Goal: Information Seeking & Learning: Check status

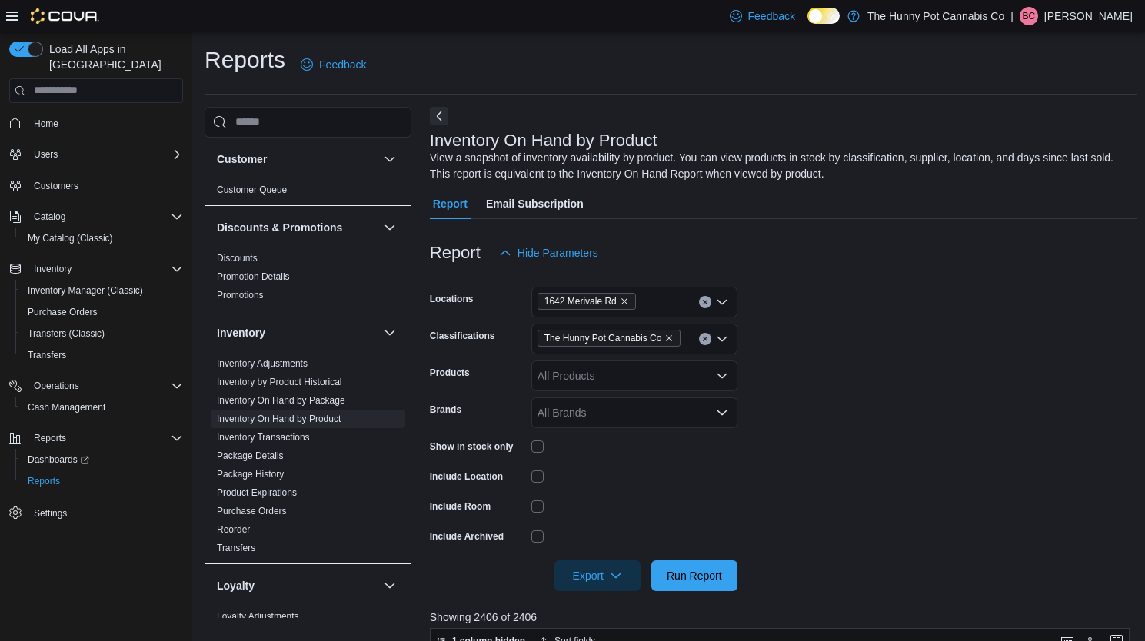
scroll to position [143, 0]
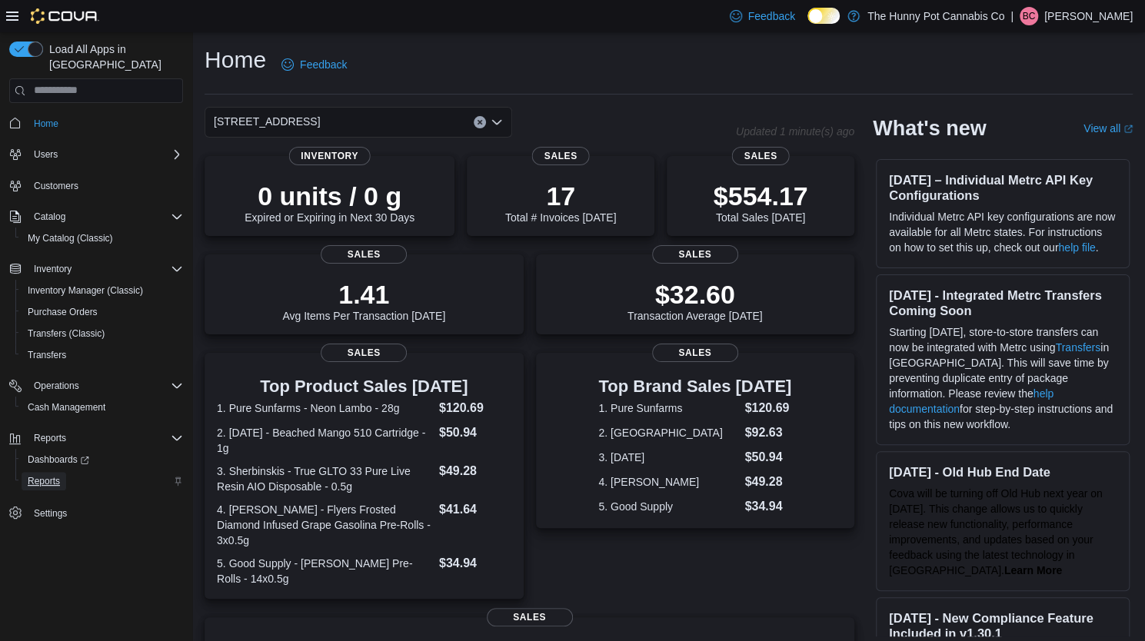
click at [35, 475] on span "Reports" at bounding box center [44, 481] width 32 height 12
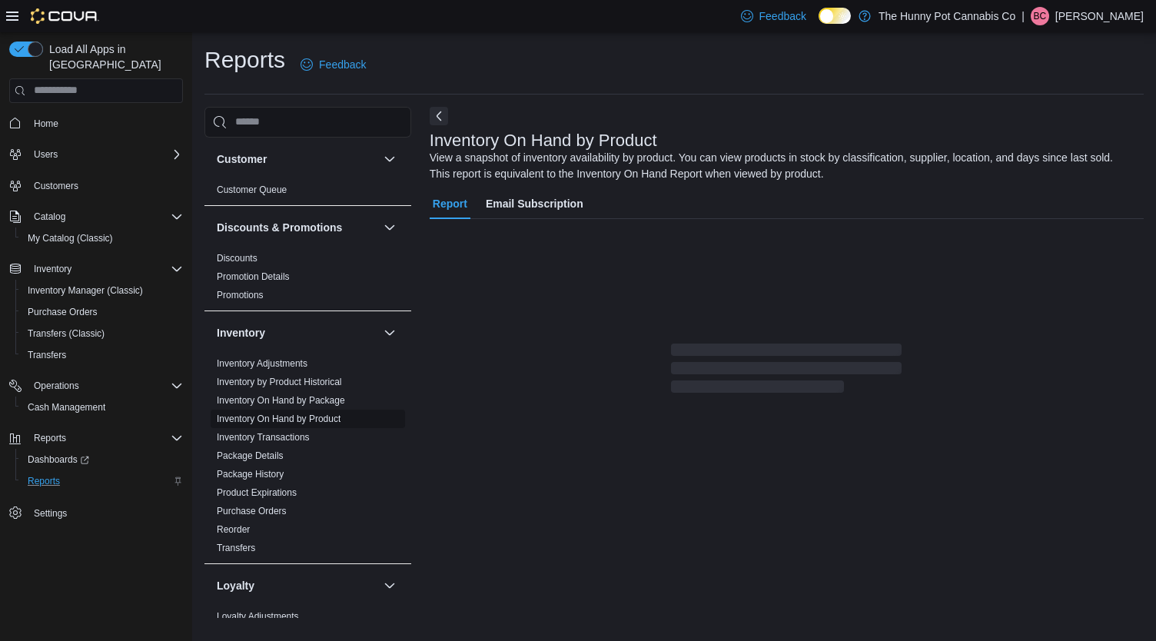
click at [314, 420] on link "Inventory On Hand by Product" at bounding box center [279, 419] width 124 height 11
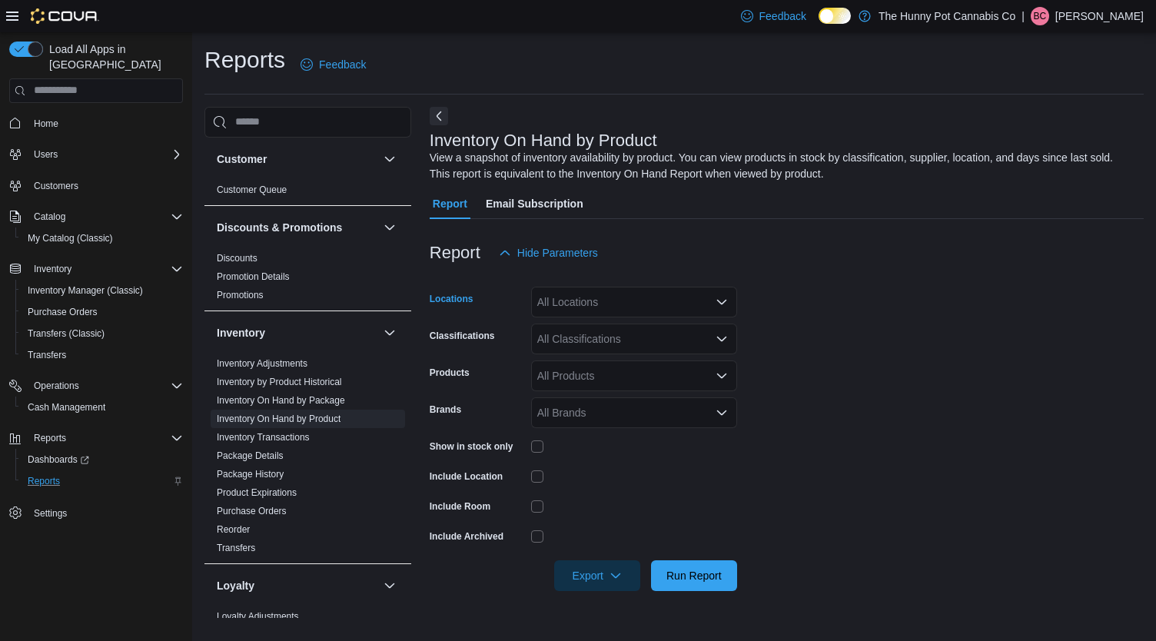
click at [563, 293] on div "All Locations" at bounding box center [634, 302] width 206 height 31
type input "****"
click at [568, 331] on span "1642 Merivale Rd" at bounding box center [606, 328] width 85 height 15
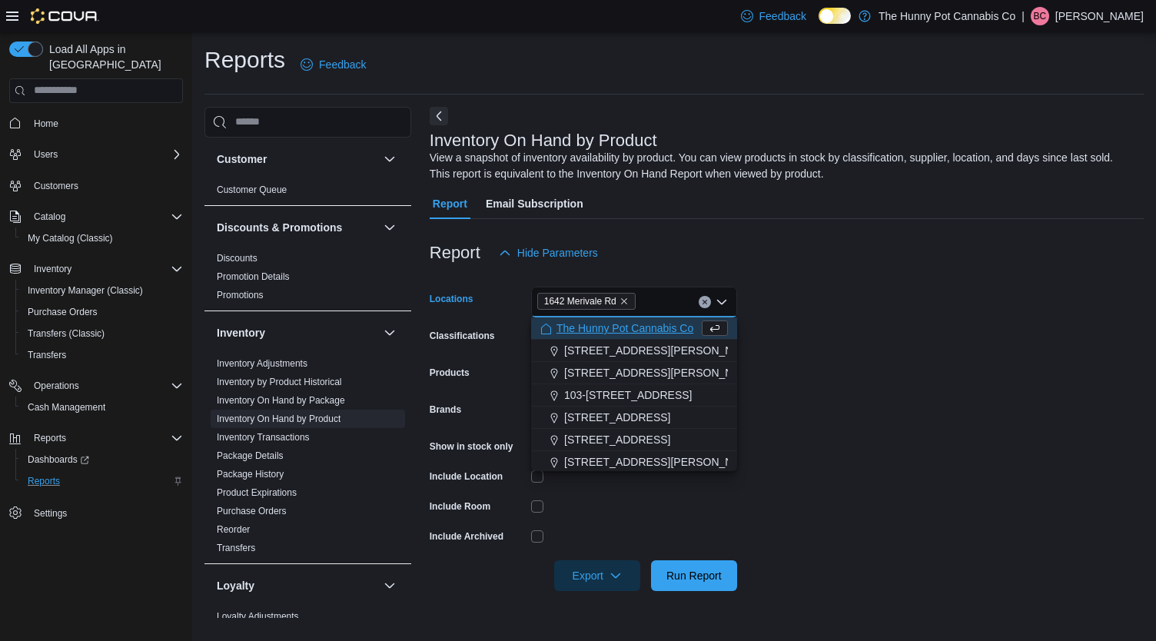
click at [695, 239] on div "Report Hide Parameters" at bounding box center [787, 253] width 714 height 31
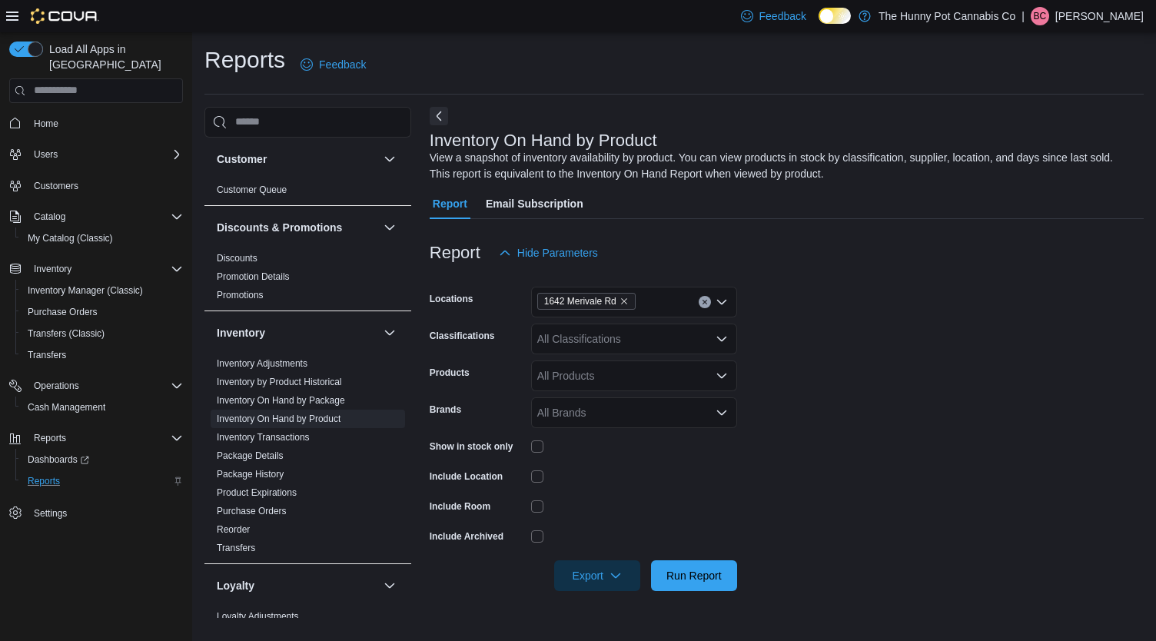
click at [598, 345] on div "All Classifications" at bounding box center [634, 339] width 206 height 31
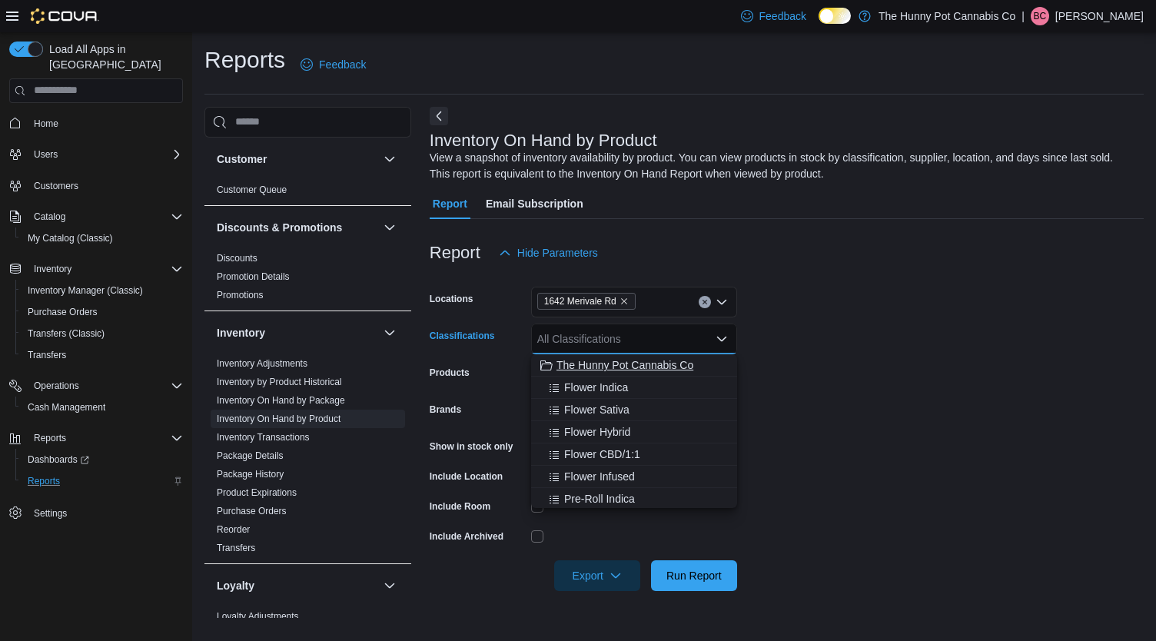
click at [608, 362] on span "The Hunny Pot Cannabis Co" at bounding box center [625, 364] width 137 height 15
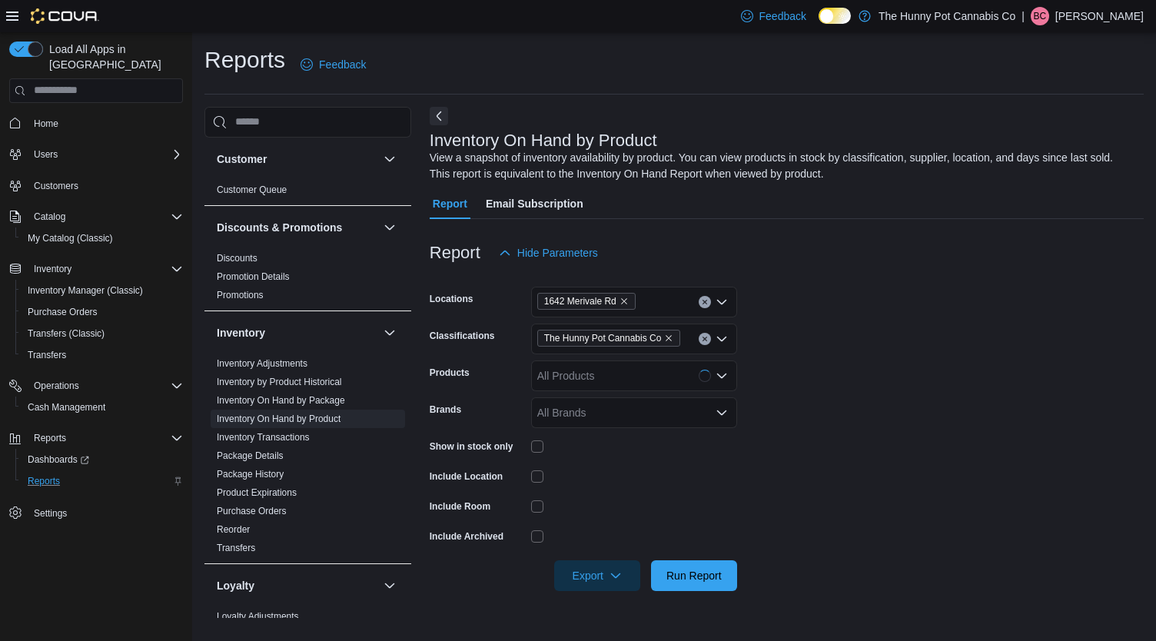
click at [1014, 267] on div "Report Hide Parameters" at bounding box center [787, 253] width 714 height 31
click at [700, 579] on span "Run Report" at bounding box center [693, 574] width 55 height 15
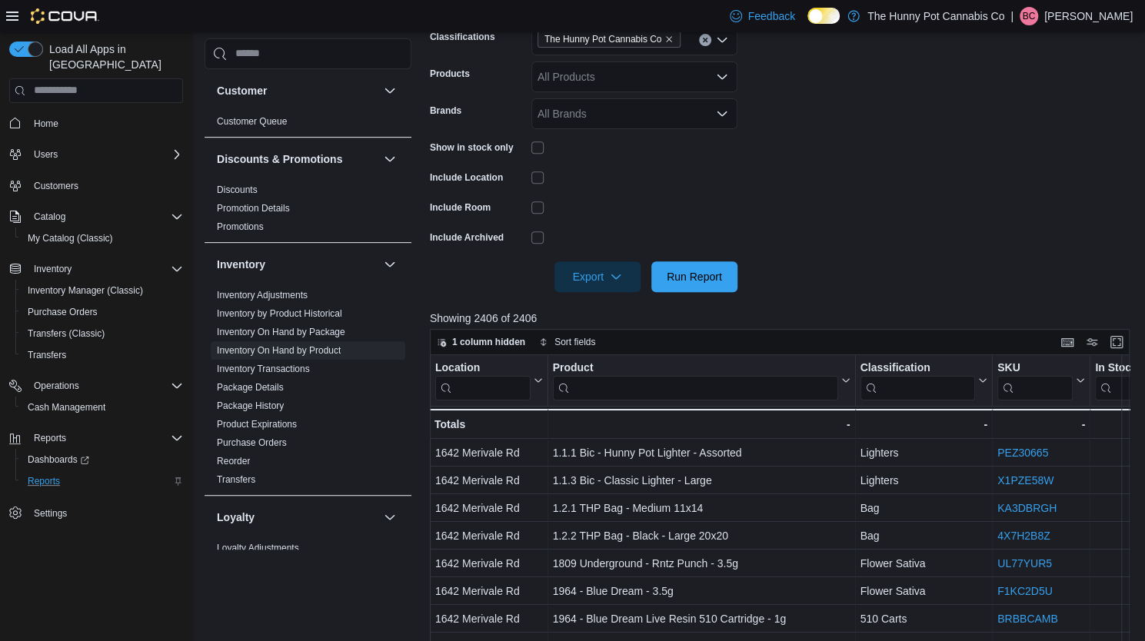
scroll to position [300, 0]
click at [684, 273] on span "Run Report" at bounding box center [693, 275] width 55 height 15
click at [615, 271] on icon "button" at bounding box center [616, 275] width 12 height 12
click at [613, 299] on button "Export to Excel" at bounding box center [600, 306] width 88 height 31
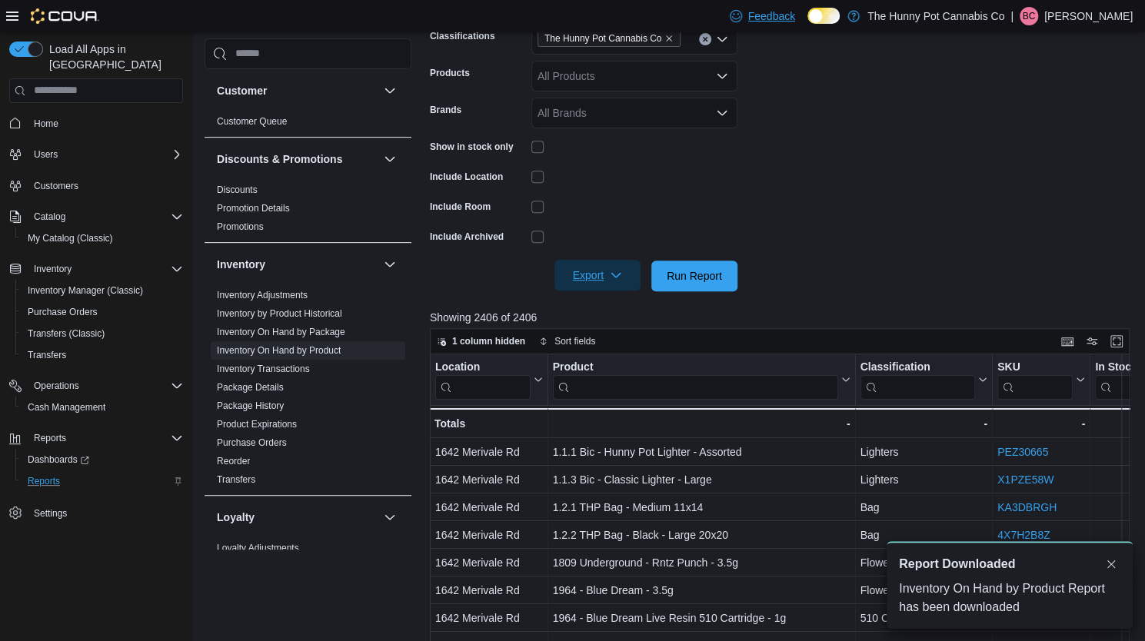
scroll to position [0, 0]
